Goal: Task Accomplishment & Management: Use online tool/utility

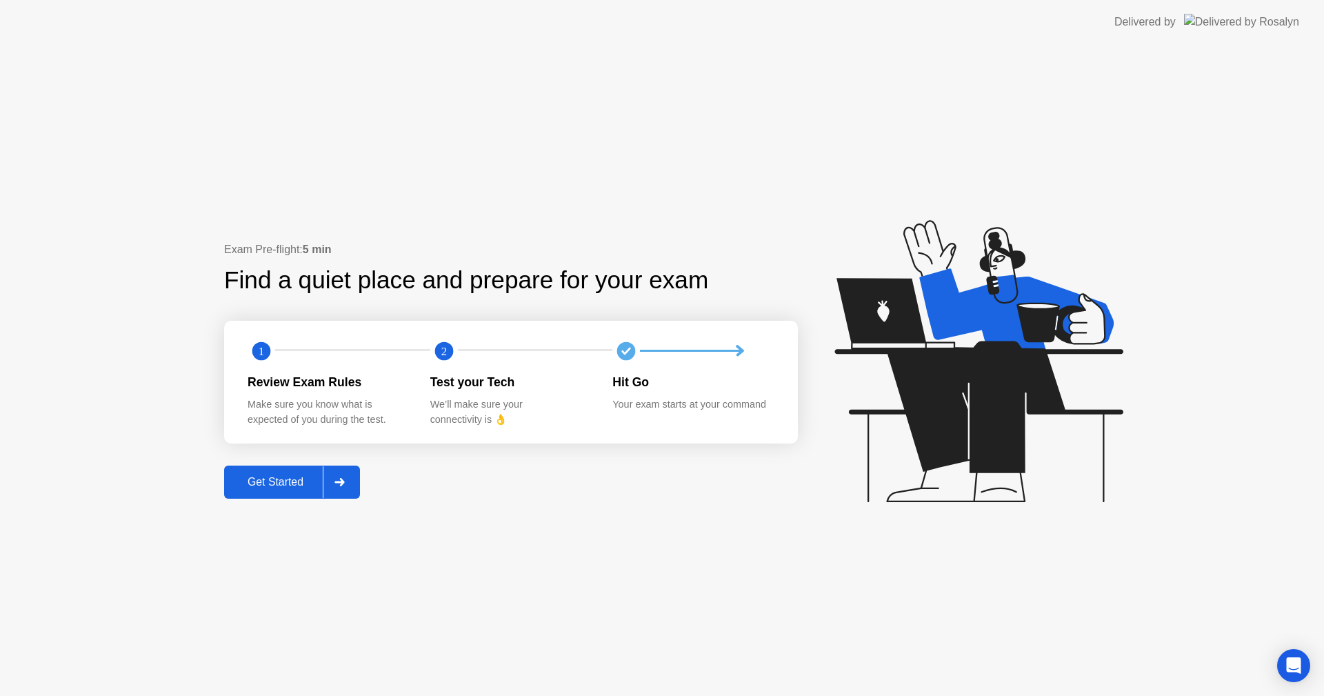
click at [294, 480] on div "Get Started" at bounding box center [275, 482] width 94 height 12
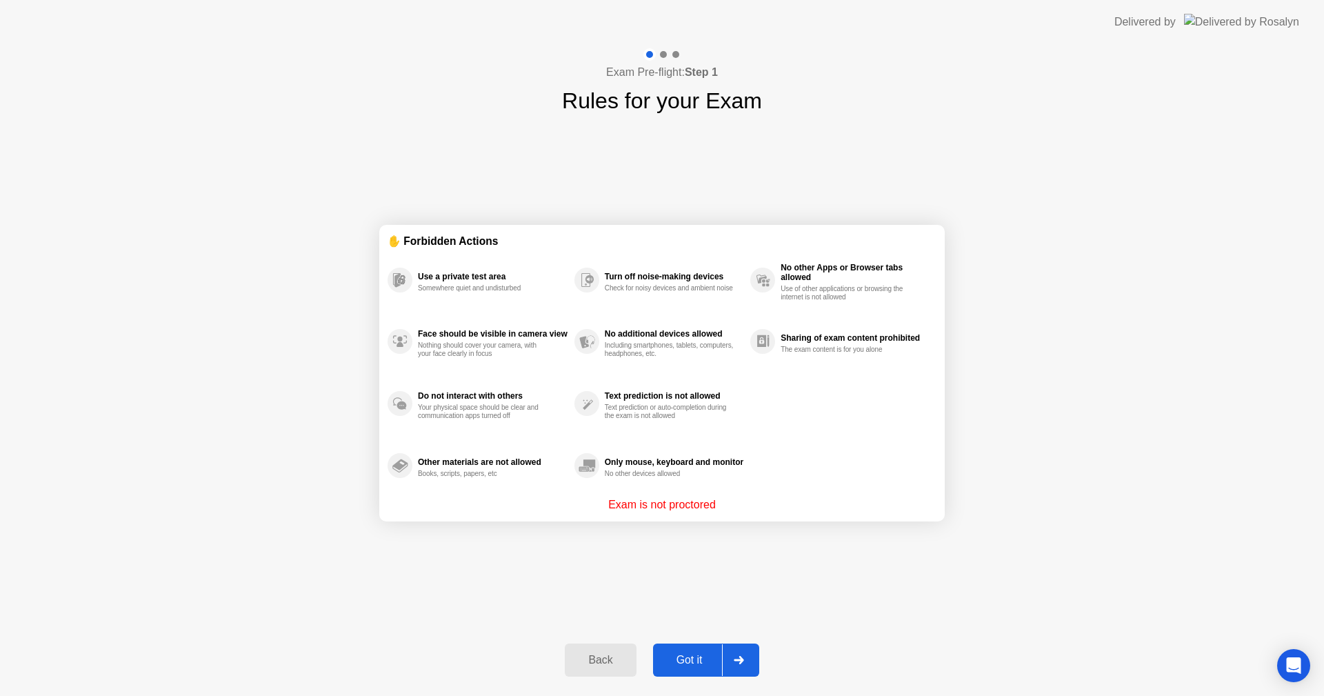
click at [690, 656] on div "Got it" at bounding box center [689, 660] width 65 height 12
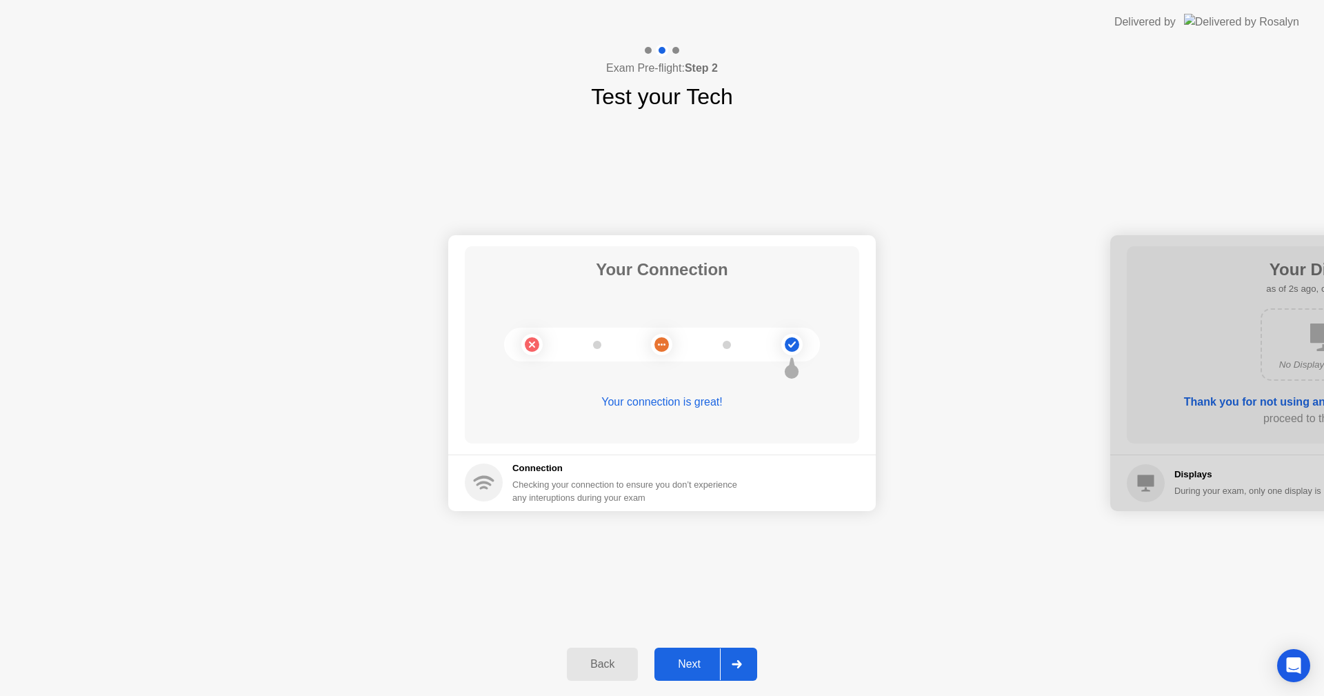
click at [694, 658] on div "Next" at bounding box center [688, 664] width 61 height 12
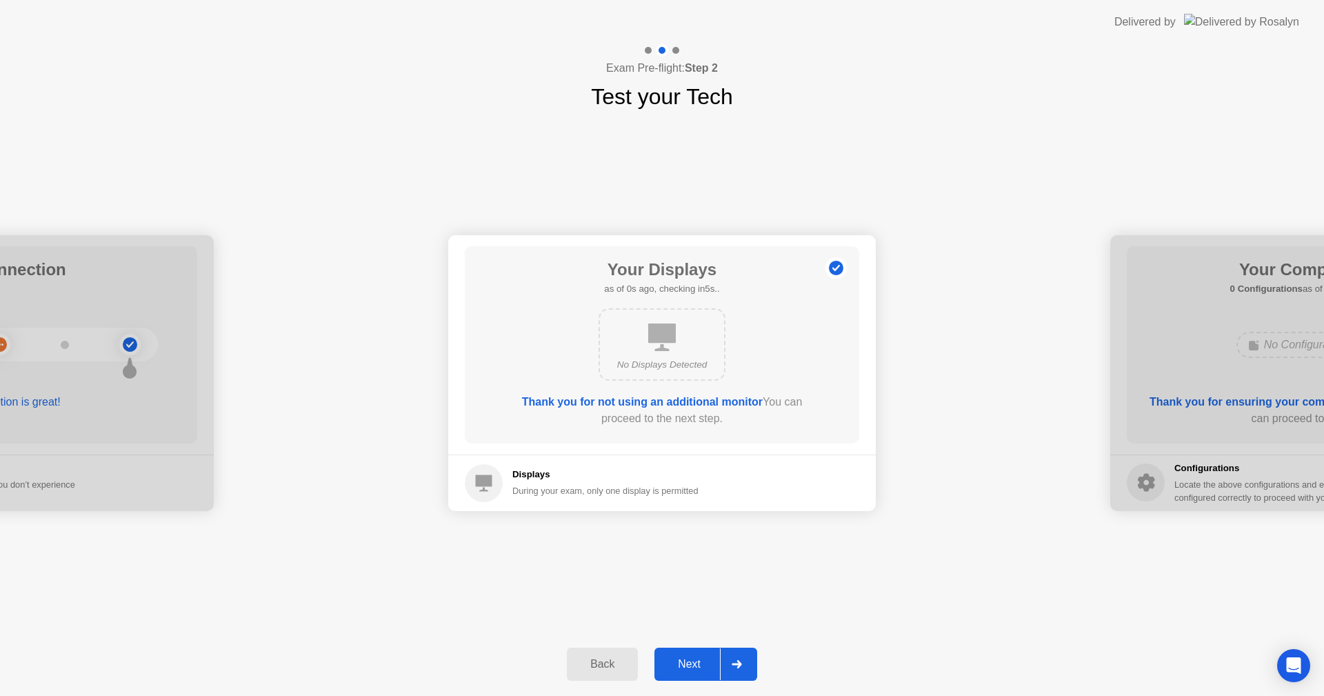
click at [694, 658] on div "Next" at bounding box center [688, 664] width 61 height 12
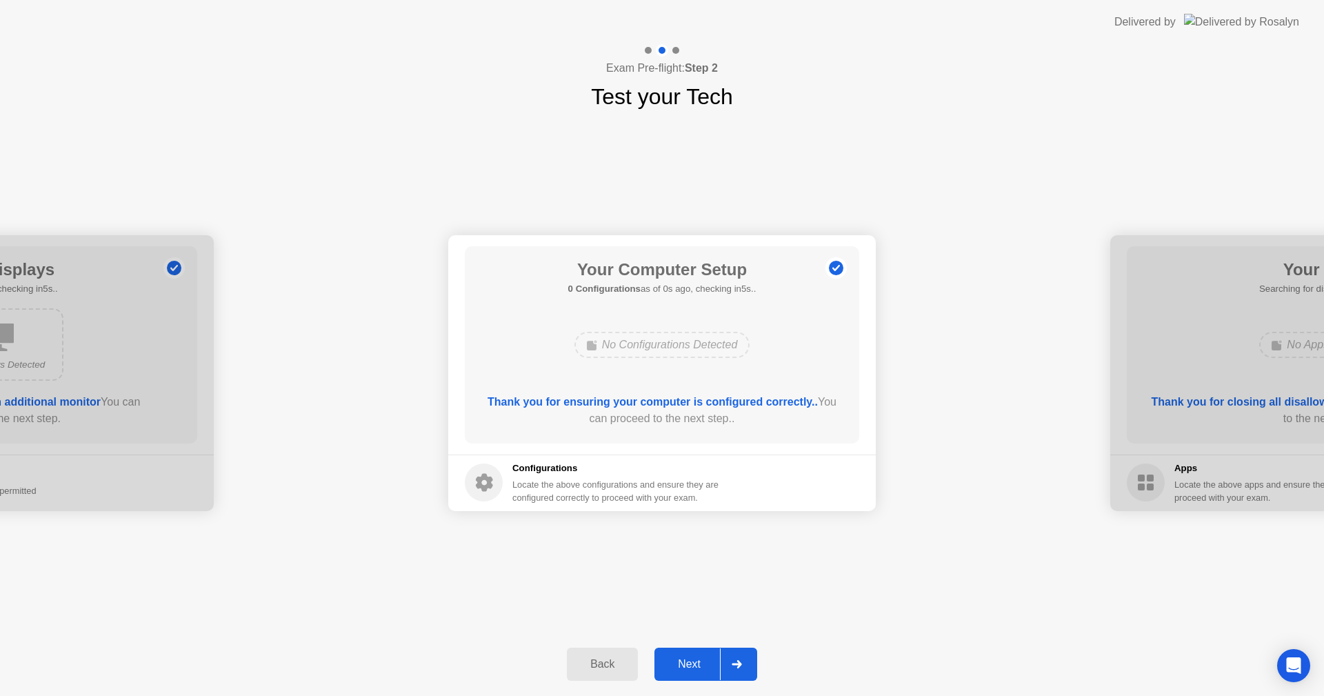
click at [694, 658] on div "Next" at bounding box center [688, 664] width 61 height 12
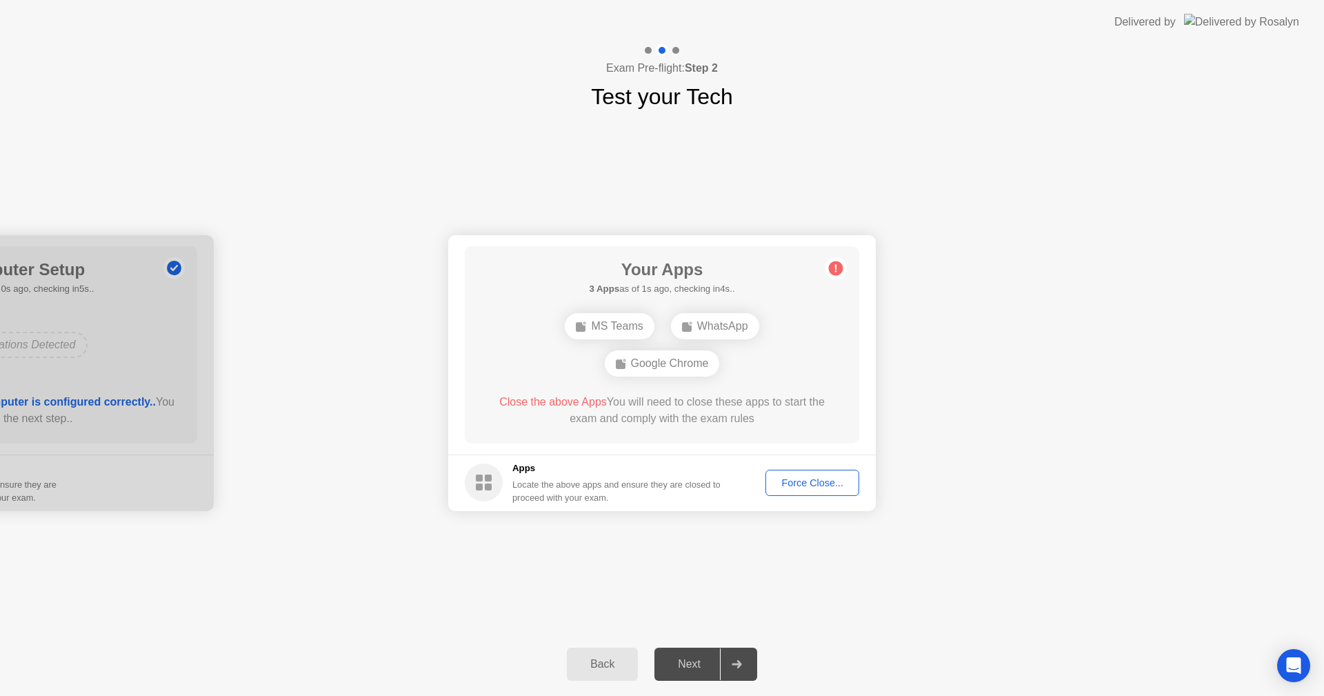
click at [818, 479] on div "Force Close..." at bounding box center [812, 482] width 84 height 11
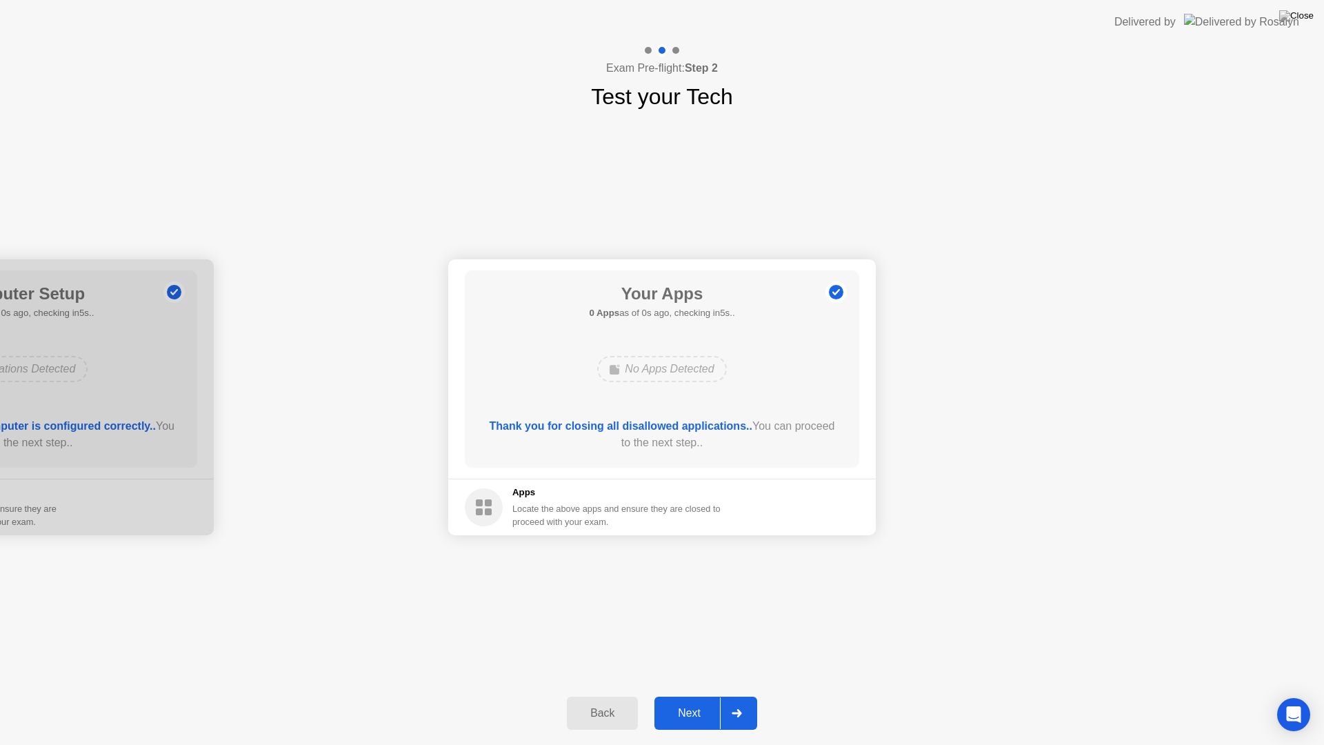
click at [812, 496] on footer "Apps Locate the above apps and ensure they are closed to proceed with your exam." at bounding box center [661, 506] width 427 height 57
click at [687, 695] on div "Next" at bounding box center [688, 713] width 61 height 12
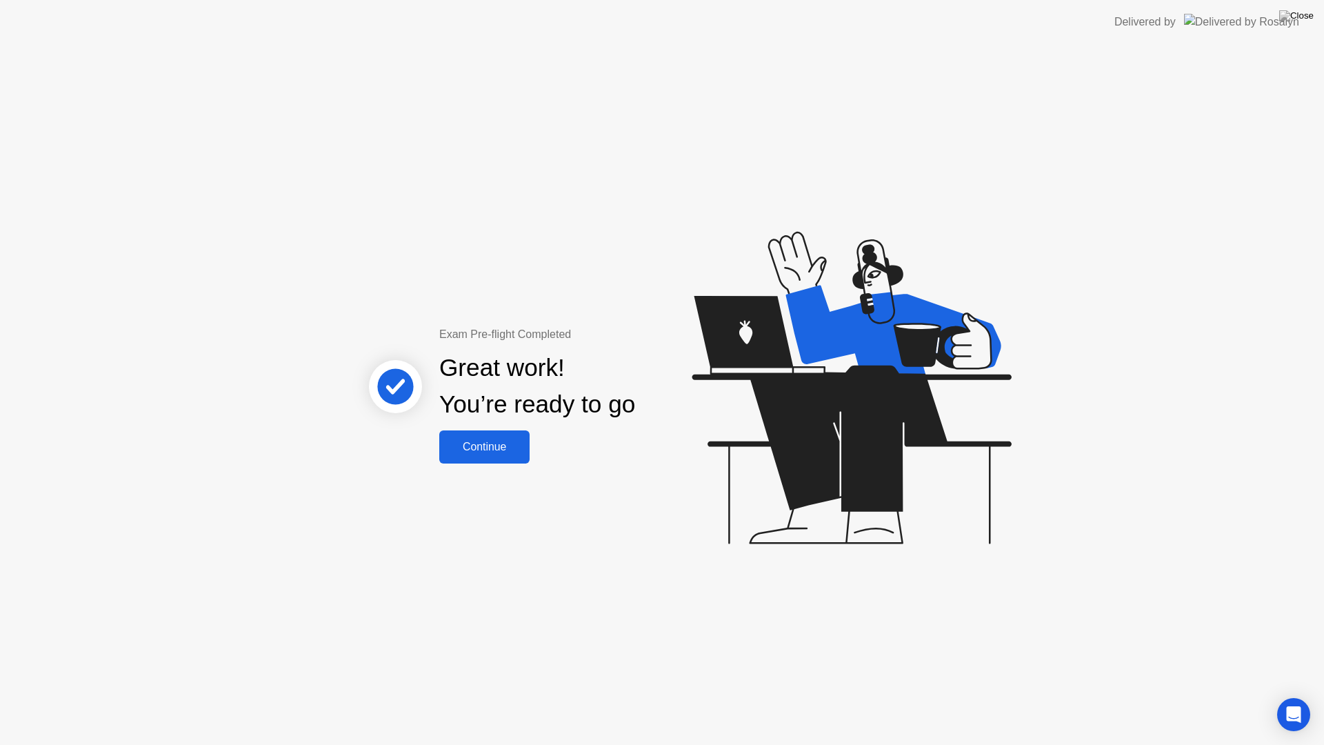
click at [498, 457] on button "Continue" at bounding box center [484, 446] width 90 height 33
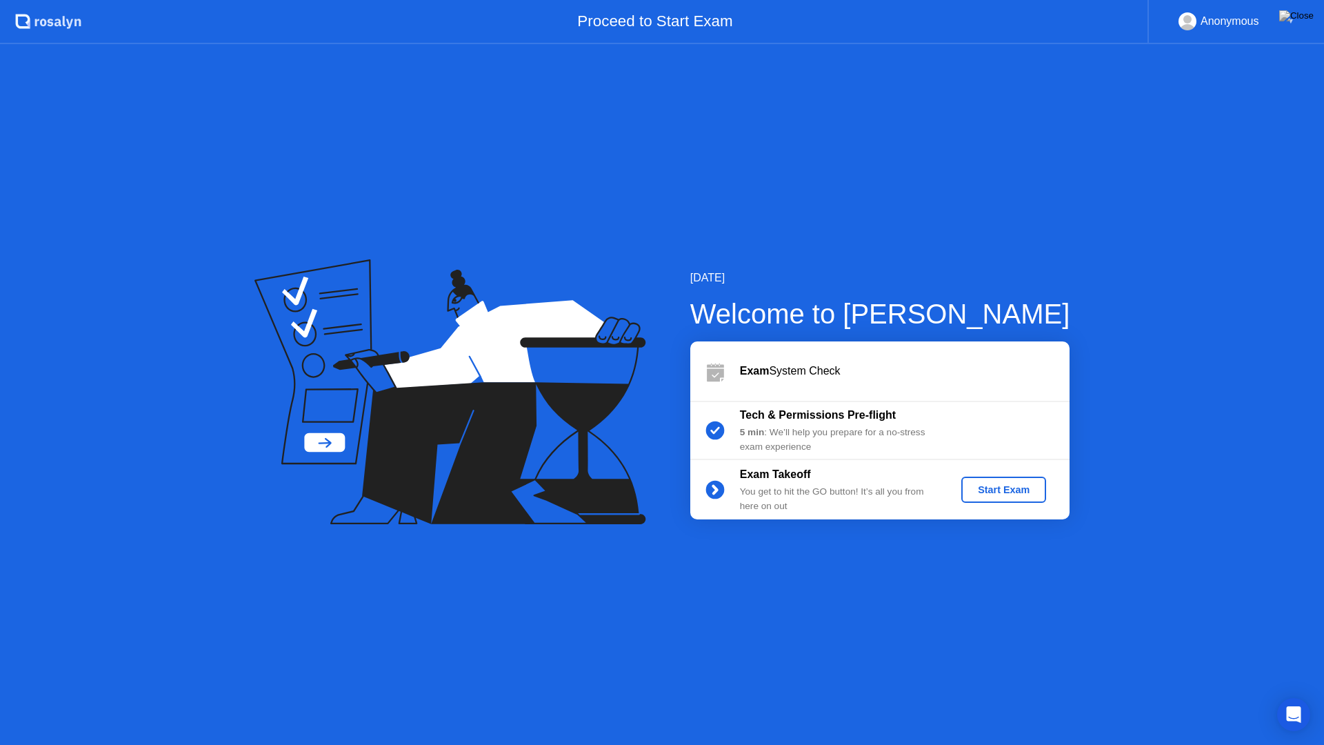
click at [1002, 485] on div "Start Exam" at bounding box center [1004, 489] width 74 height 11
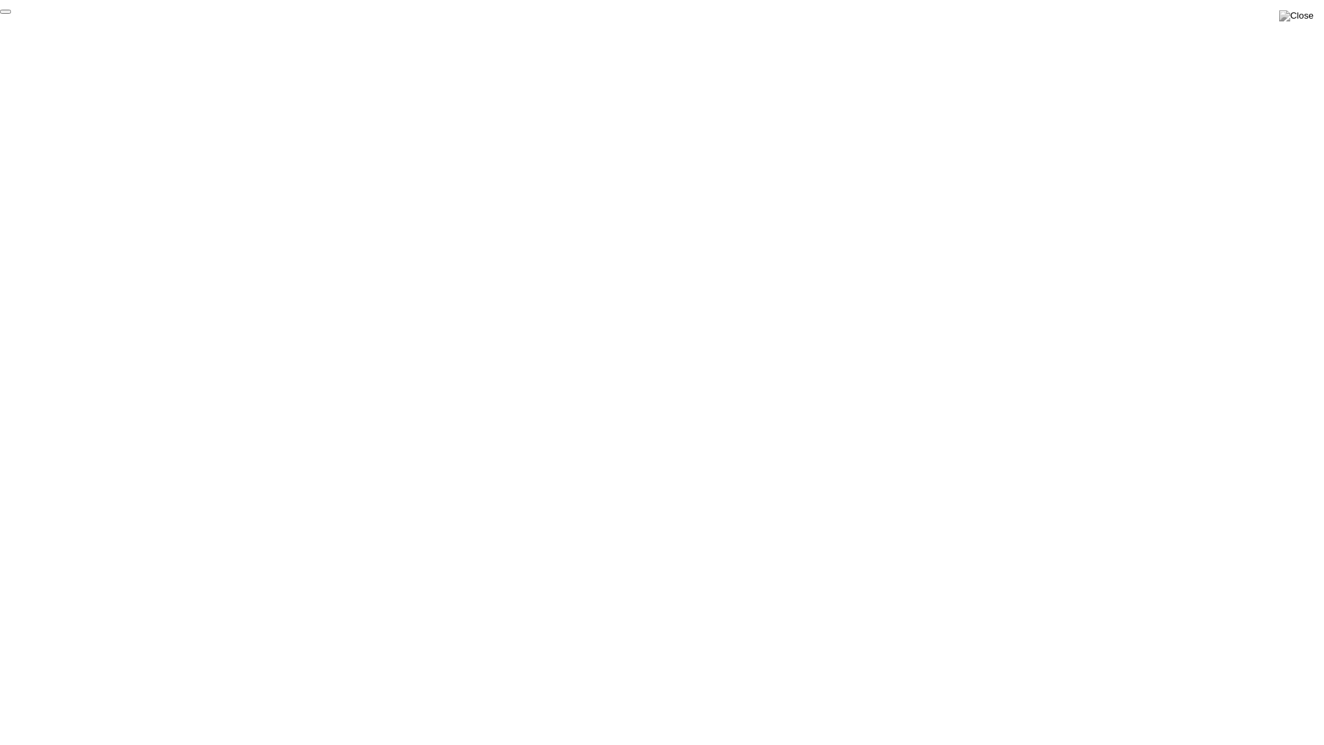
click div "End Proctoring Session"
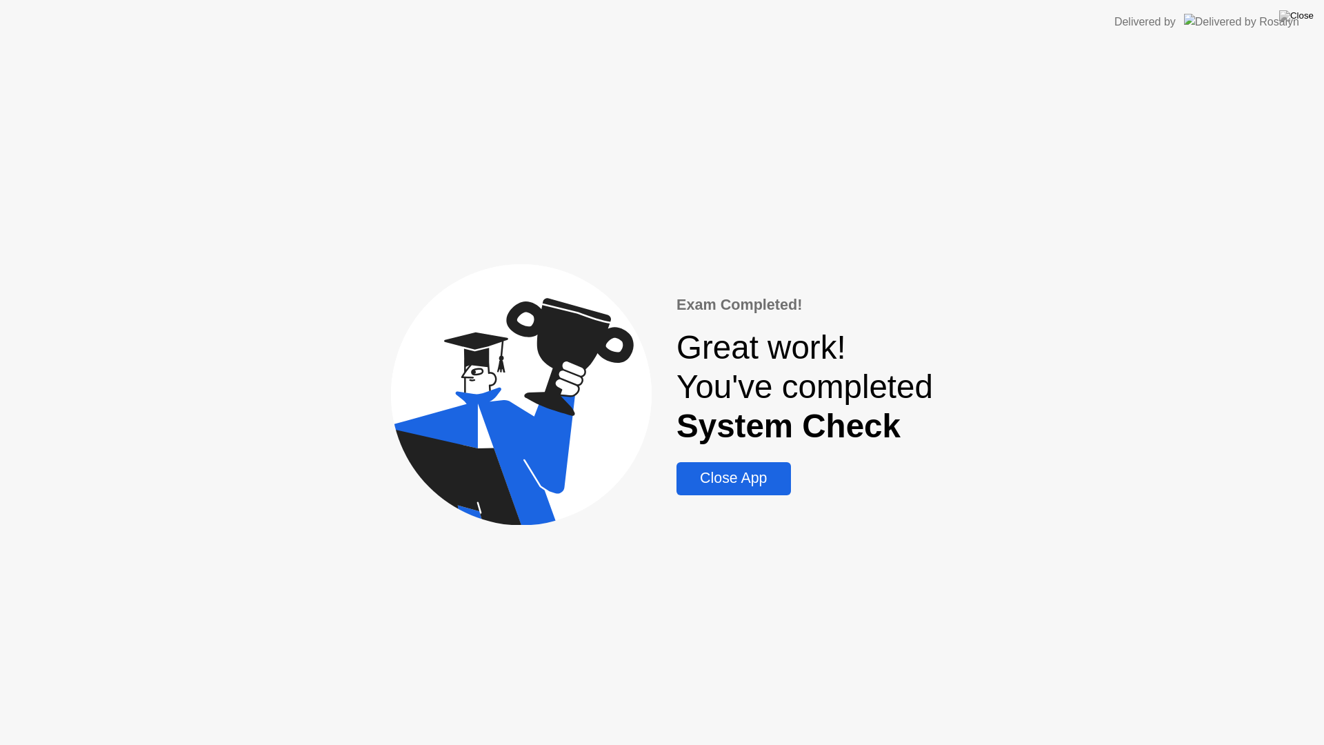
click at [743, 473] on div "Close App" at bounding box center [733, 478] width 105 height 17
